Goal: Information Seeking & Learning: Learn about a topic

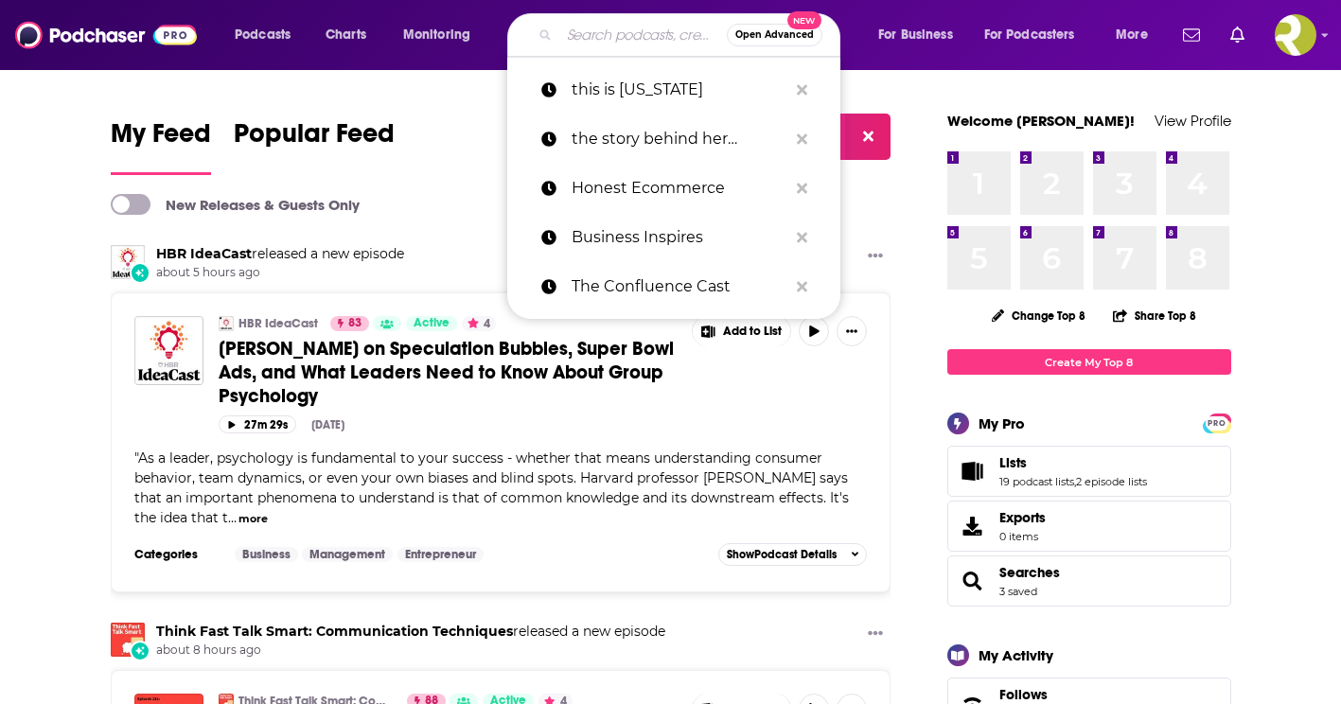
click at [609, 41] on input "Search podcasts, credits, & more..." at bounding box center [642, 35] width 167 height 30
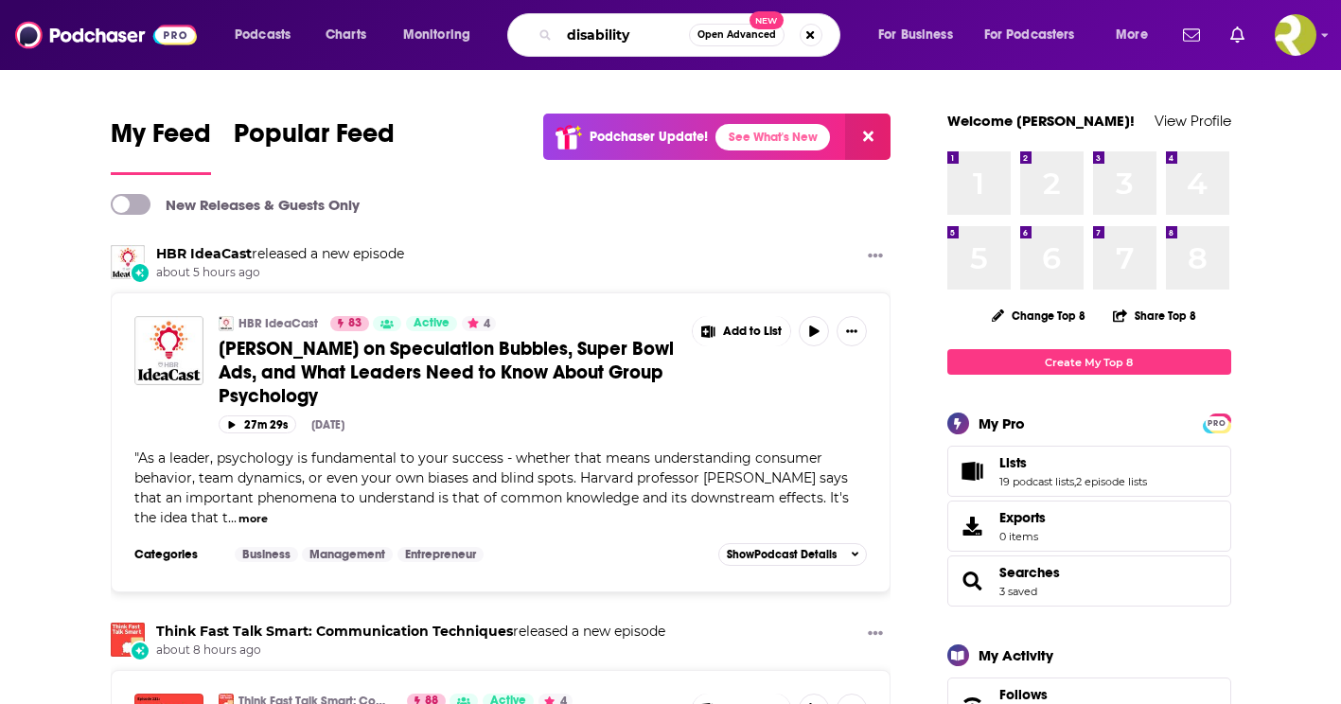
type input "disability"
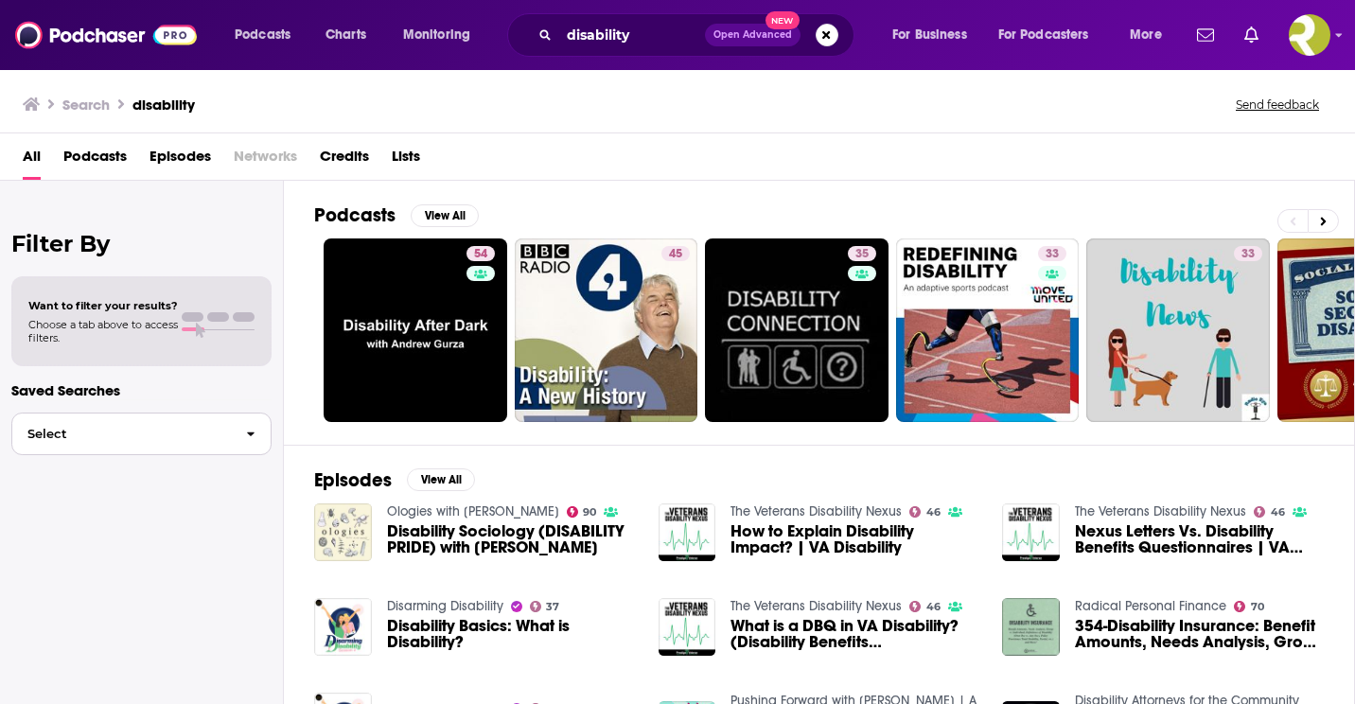
click at [231, 434] on button "Select" at bounding box center [141, 434] width 260 height 43
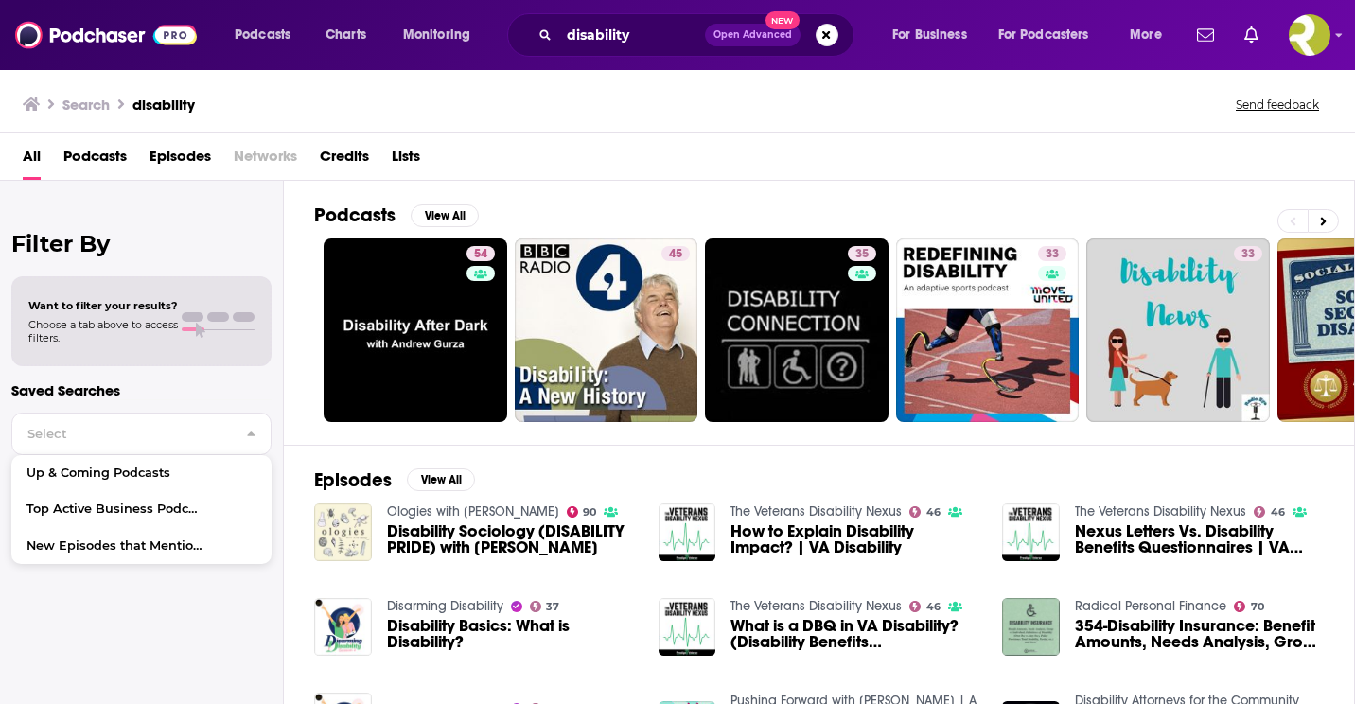
click at [209, 392] on p "Saved Searches" at bounding box center [141, 390] width 260 height 18
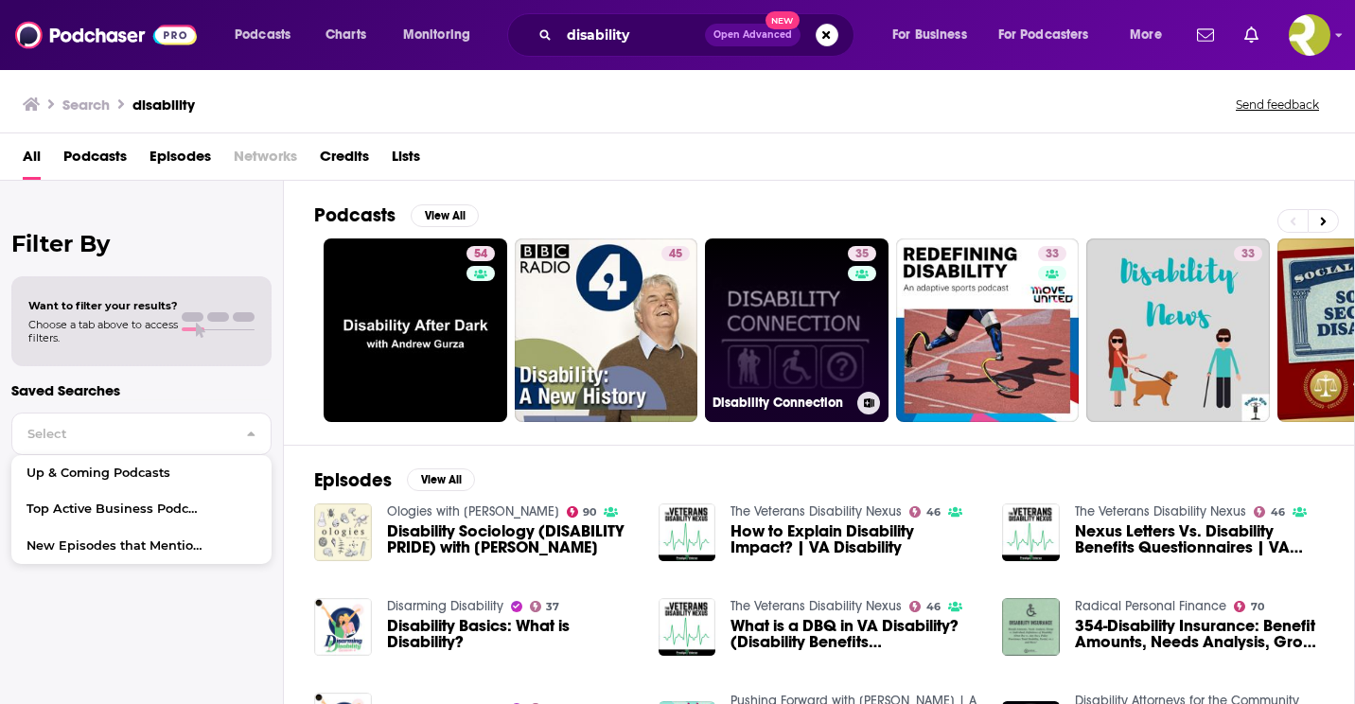
click at [806, 300] on link "35 Disability Connection" at bounding box center [797, 330] width 184 height 184
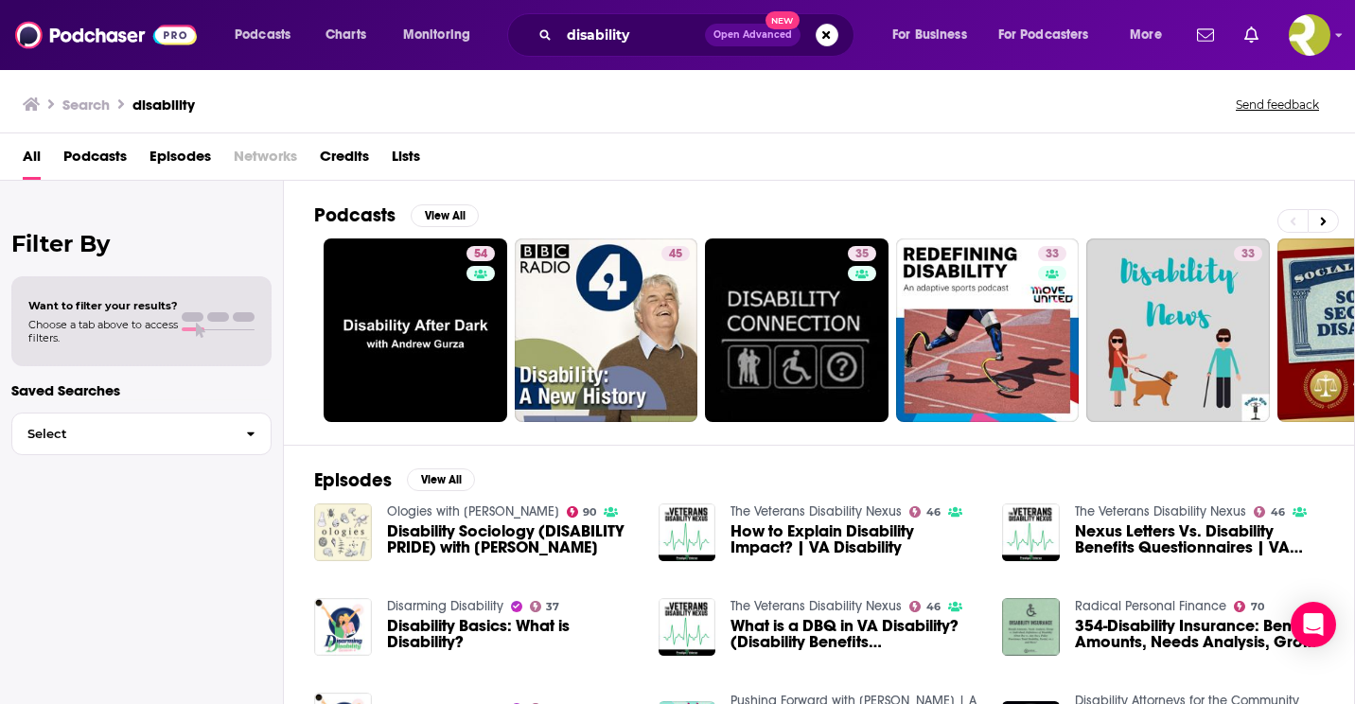
click at [373, 158] on div "All Podcasts Episodes Networks Credits Lists" at bounding box center [681, 160] width 1317 height 39
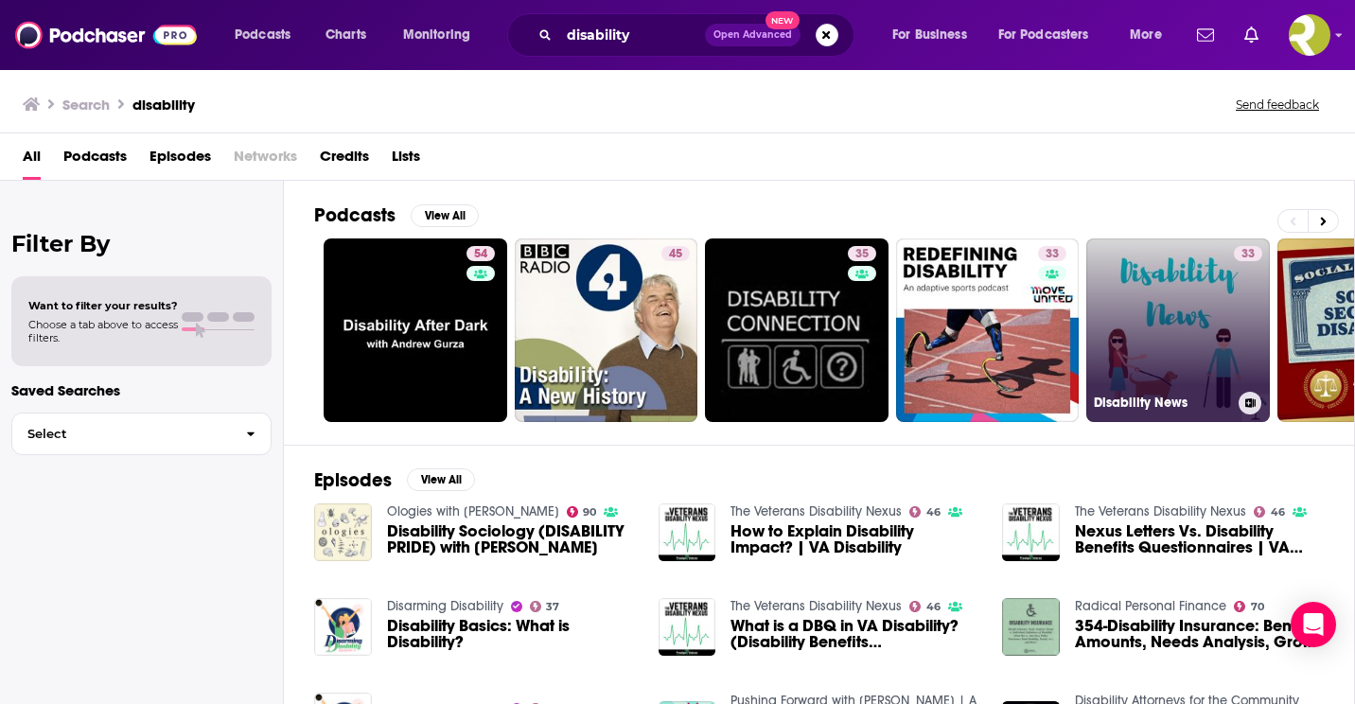
click at [1221, 294] on link "33 Disability News" at bounding box center [1178, 330] width 184 height 184
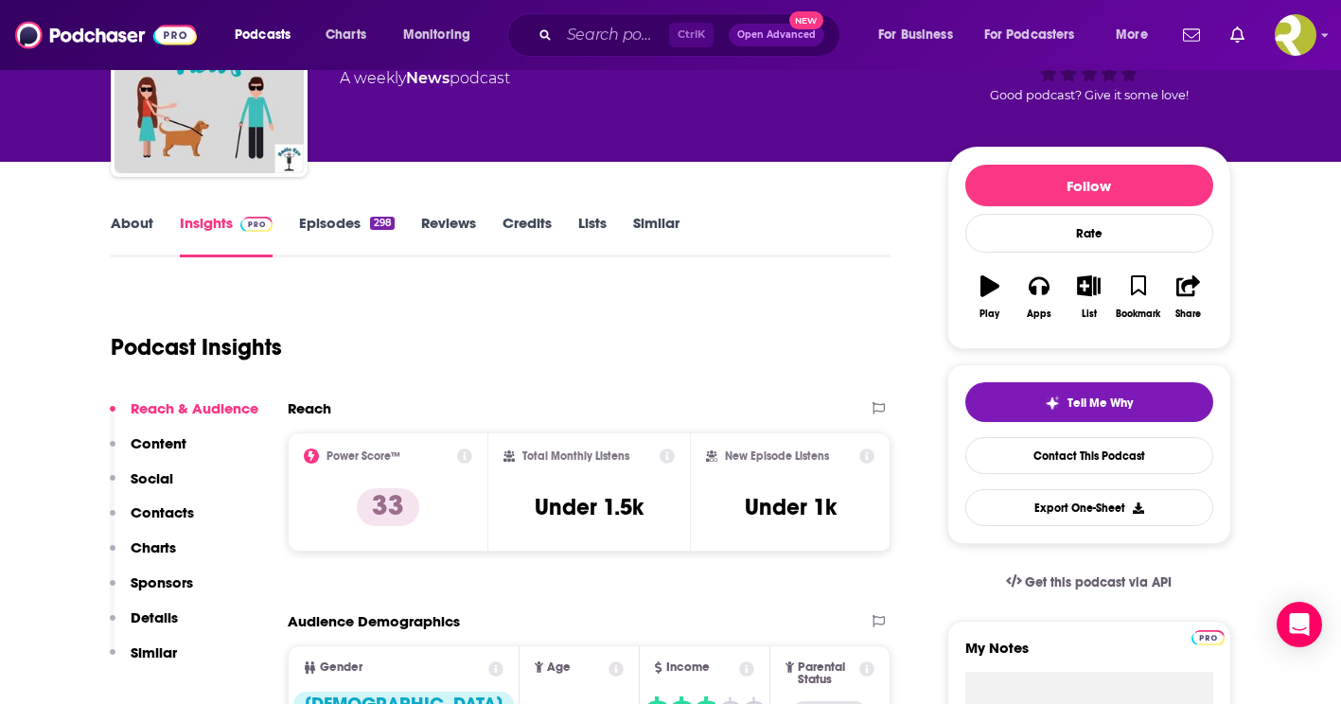
scroll to position [189, 0]
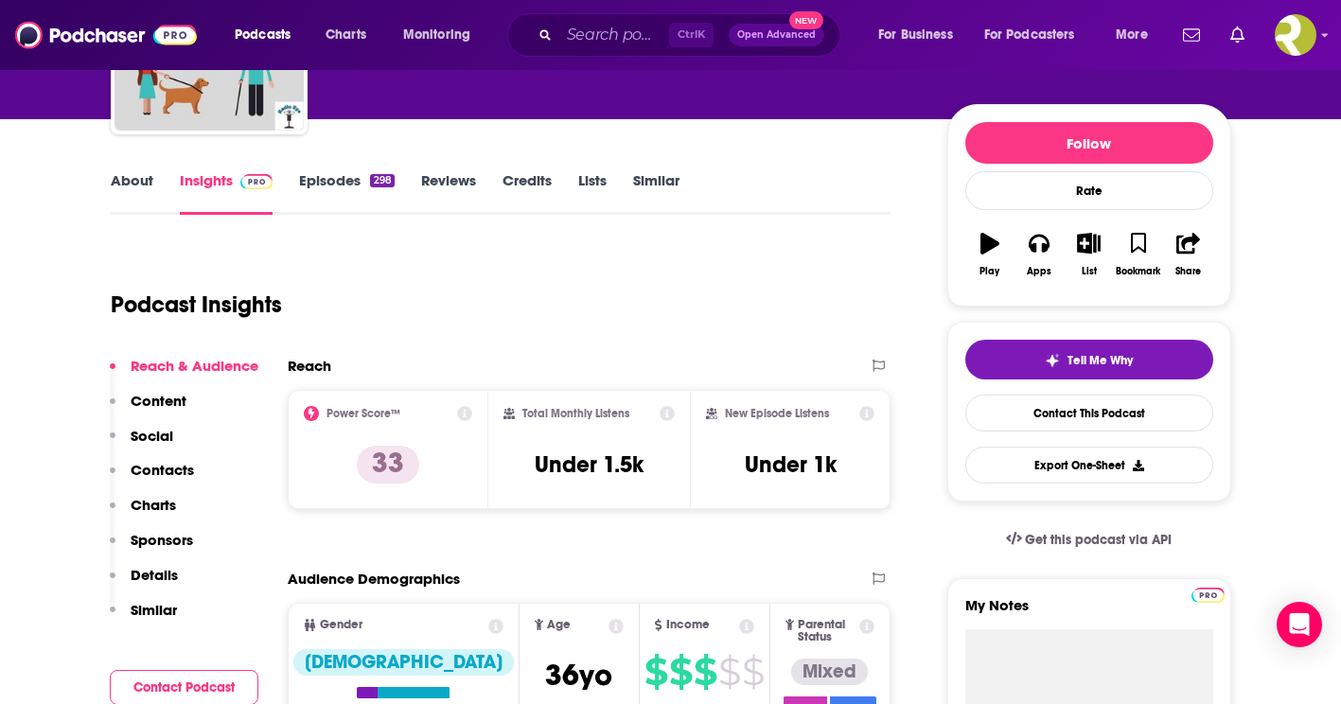
click at [161, 573] on p "Details" at bounding box center [154, 575] width 47 height 18
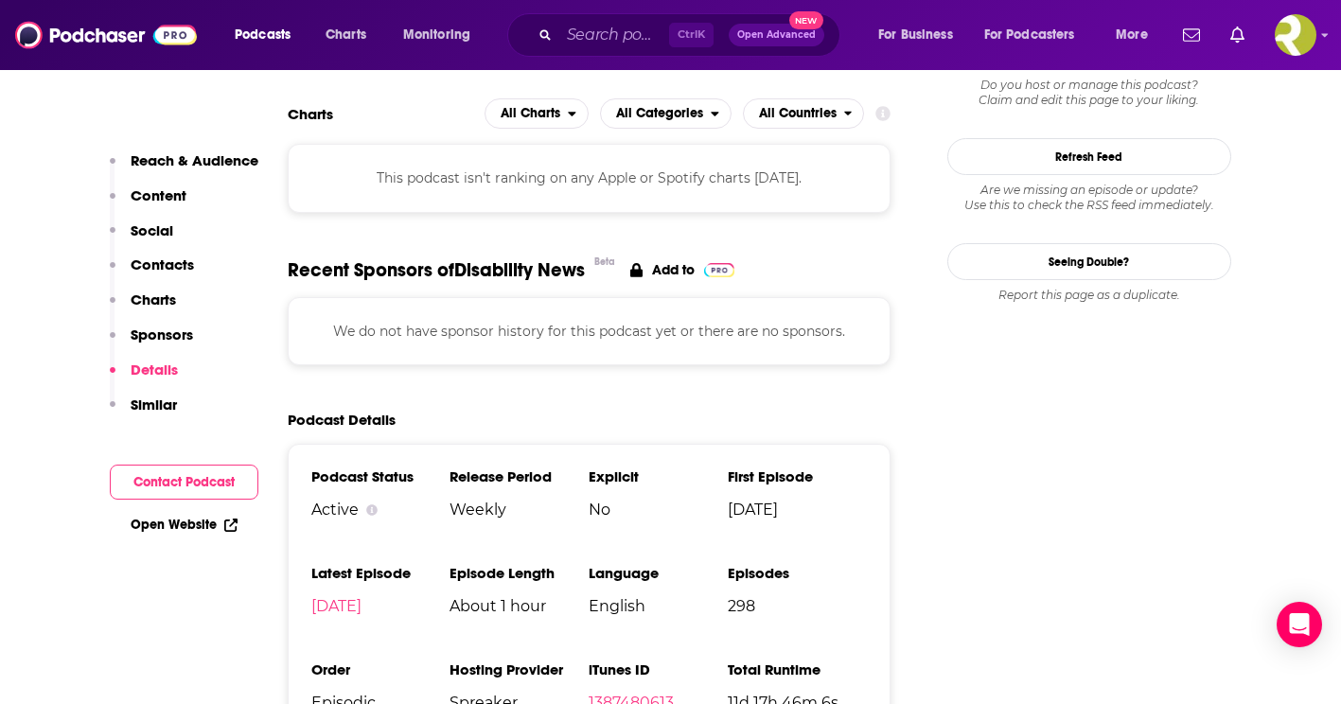
scroll to position [1977, 0]
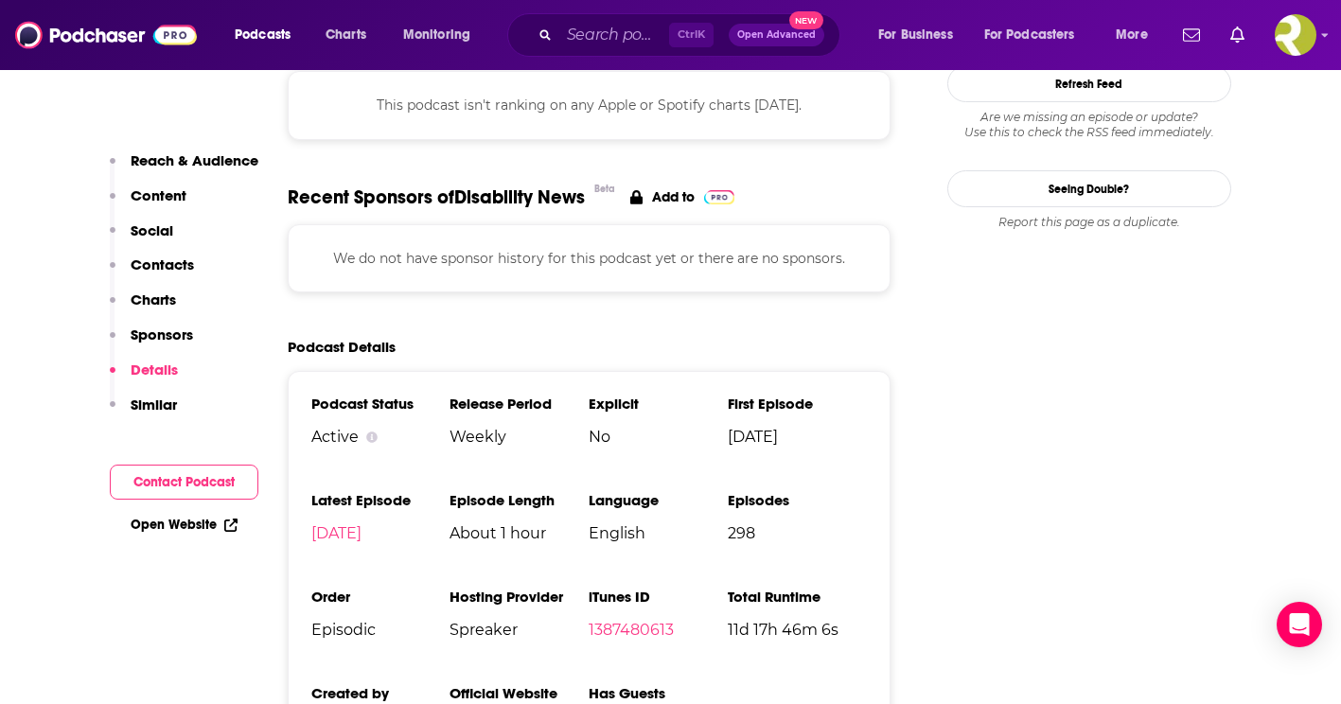
click at [161, 302] on p "Charts" at bounding box center [153, 300] width 45 height 18
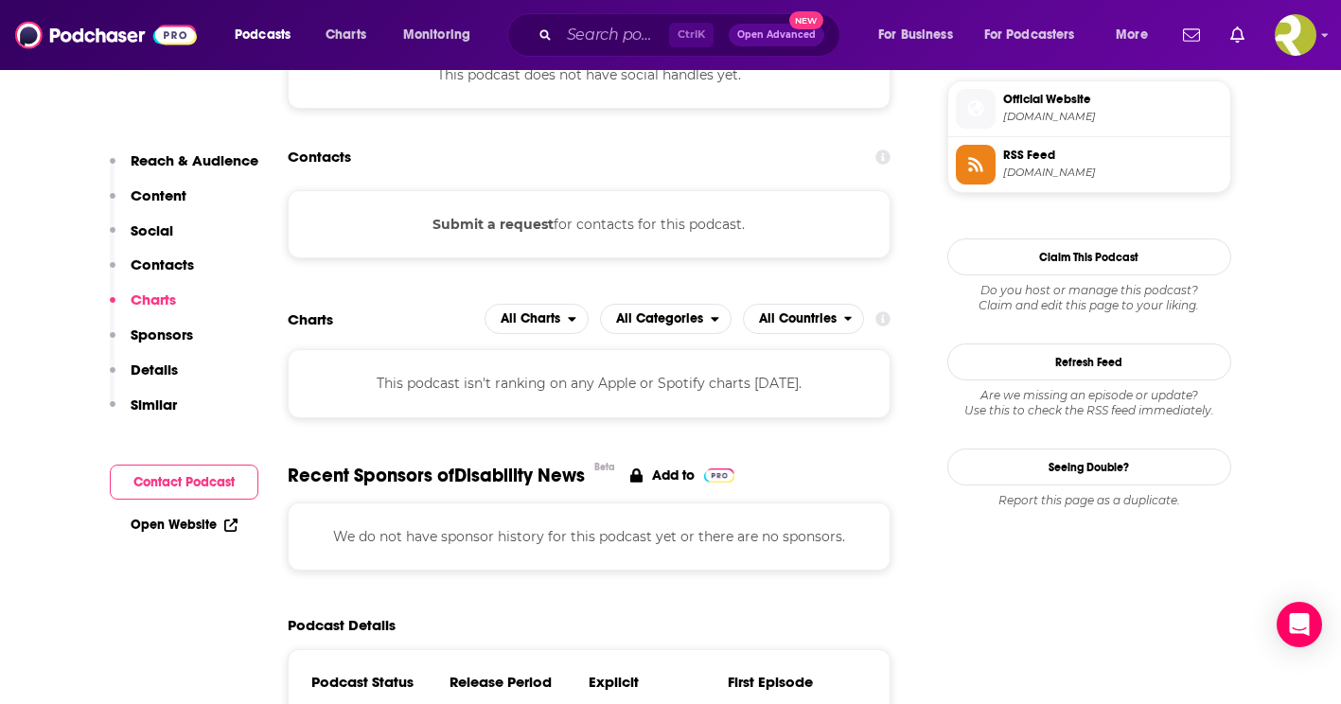
scroll to position [1665, 0]
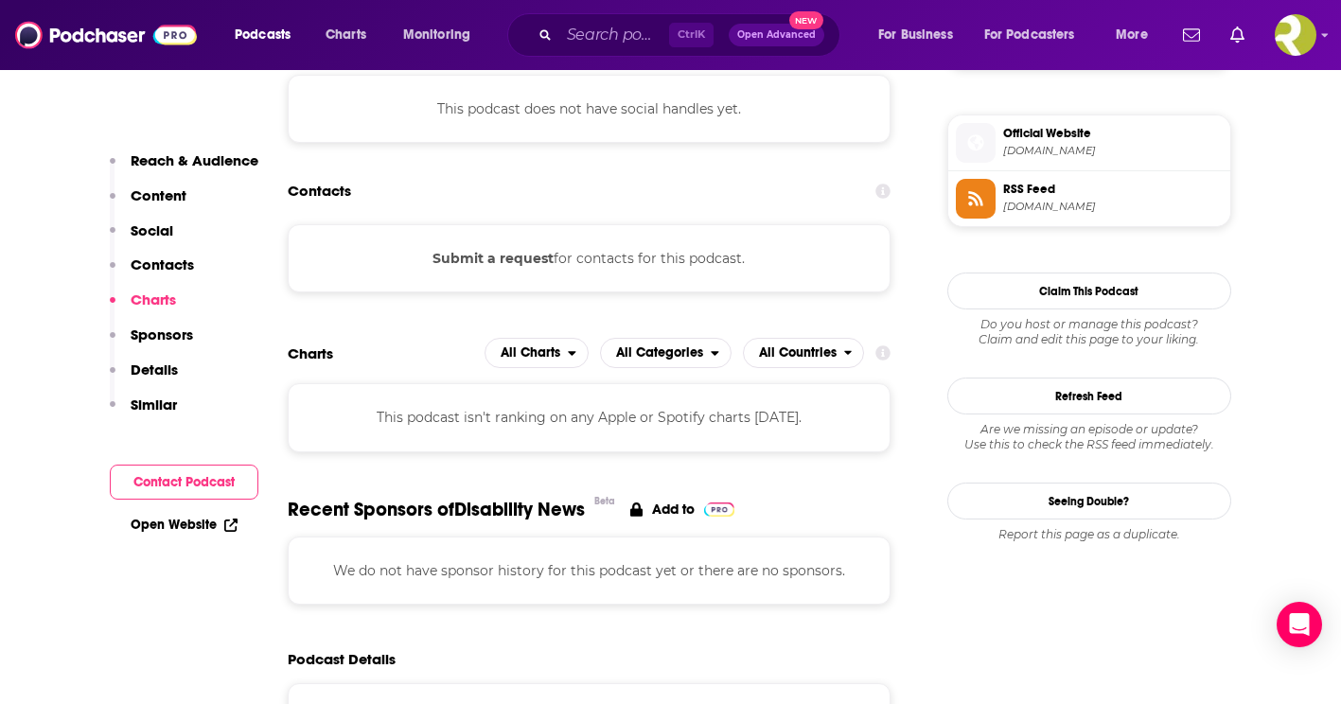
click at [162, 265] on p "Contacts" at bounding box center [162, 265] width 63 height 18
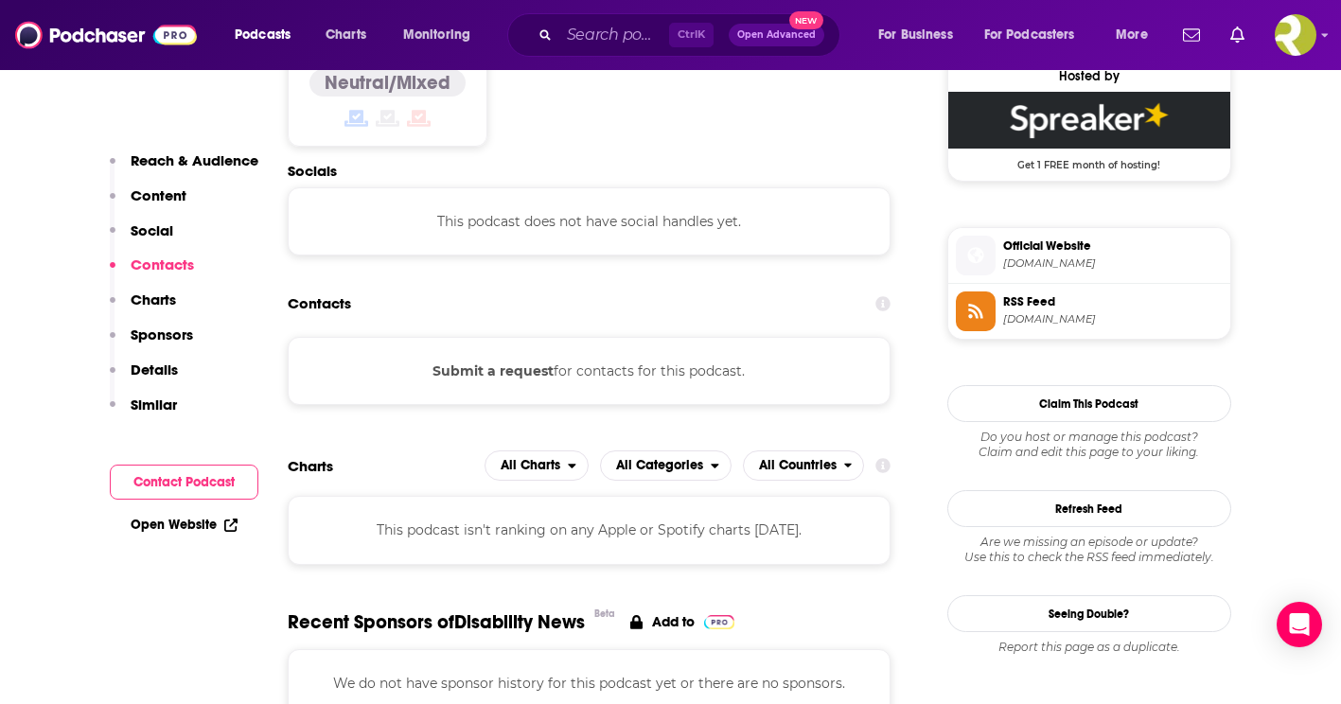
scroll to position [1595, 0]
